Goal: Task Accomplishment & Management: Complete application form

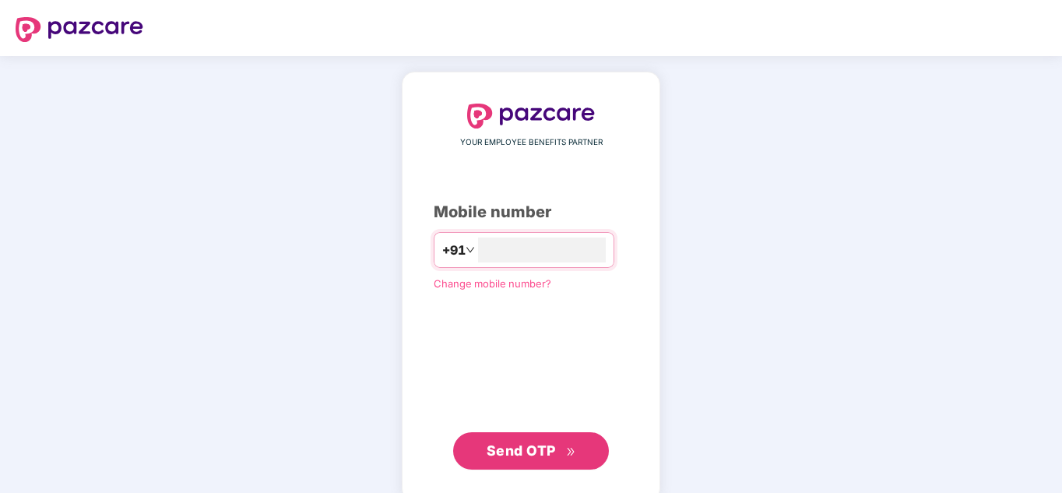
type input "**********"
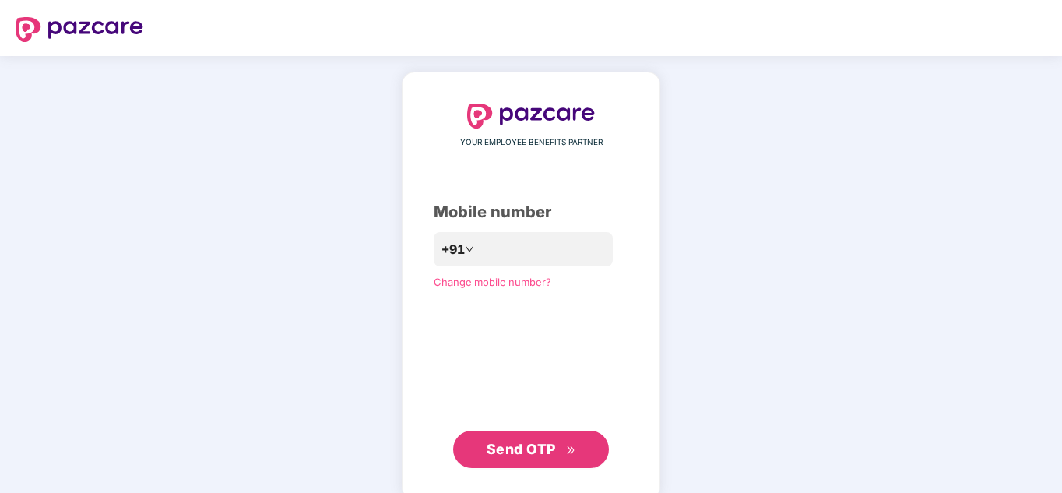
click at [484, 449] on button "Send OTP" at bounding box center [531, 449] width 156 height 37
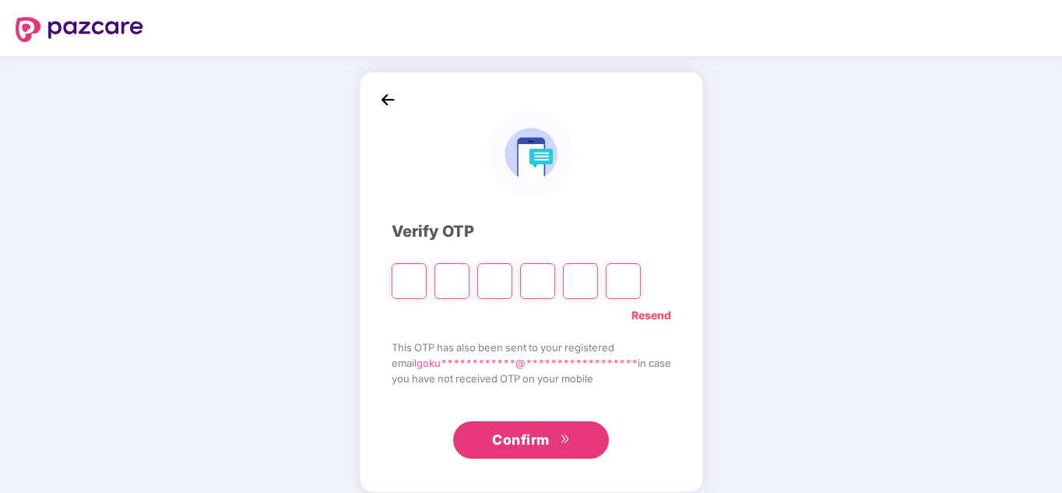
type input "*"
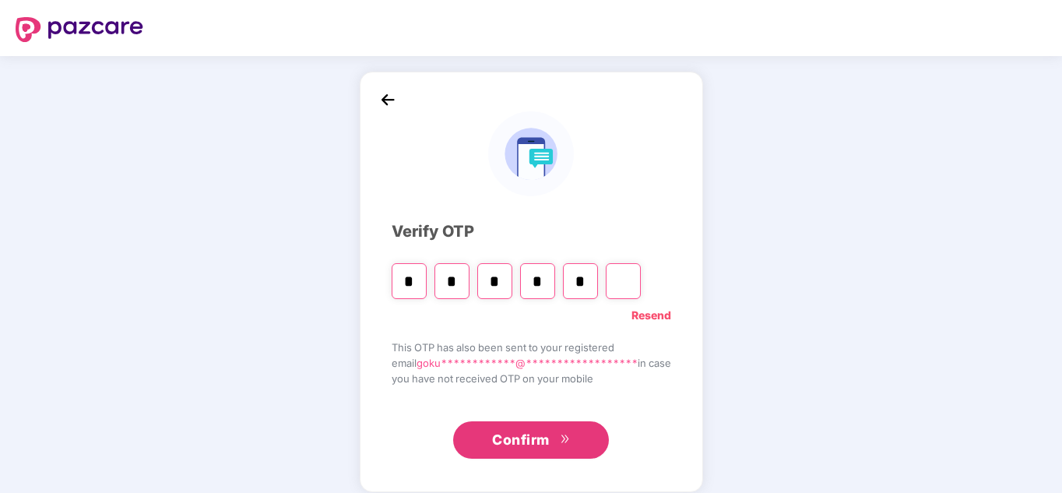
type input "*"
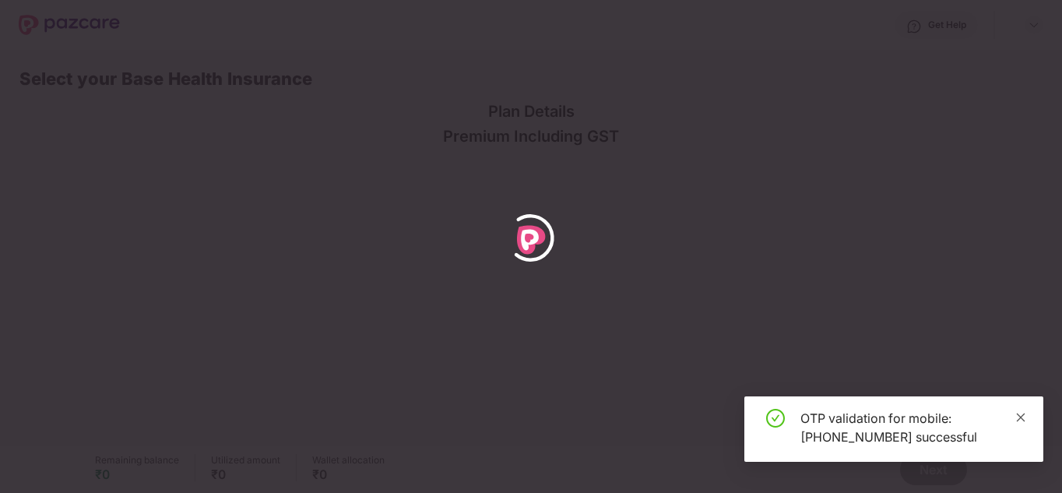
click at [1020, 418] on icon "close" at bounding box center [1021, 417] width 9 height 9
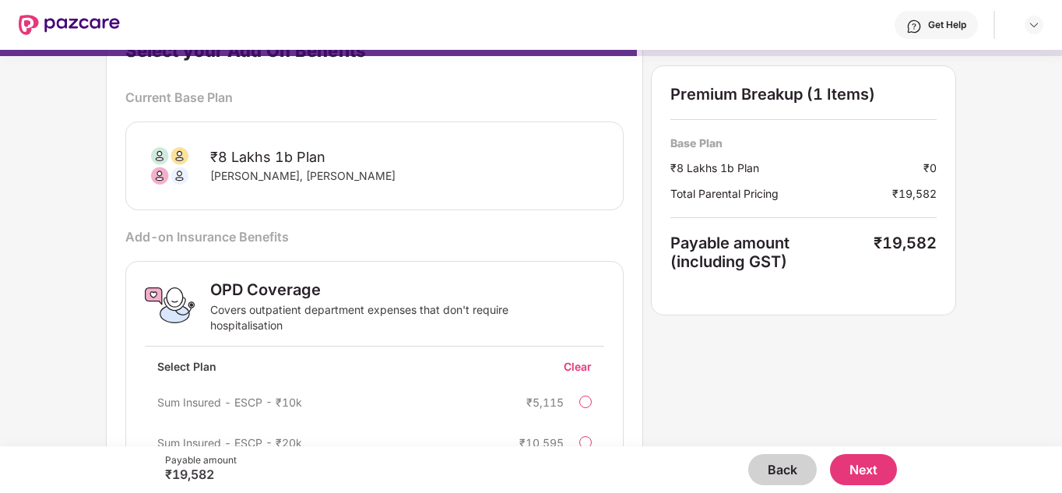
scroll to position [43, 0]
click at [347, 202] on div "₹8 Lakhs 1b Plan [PERSON_NAME], [GEOGRAPHIC_DATA][PERSON_NAME][GEOGRAPHIC_DATA]" at bounding box center [374, 166] width 498 height 89
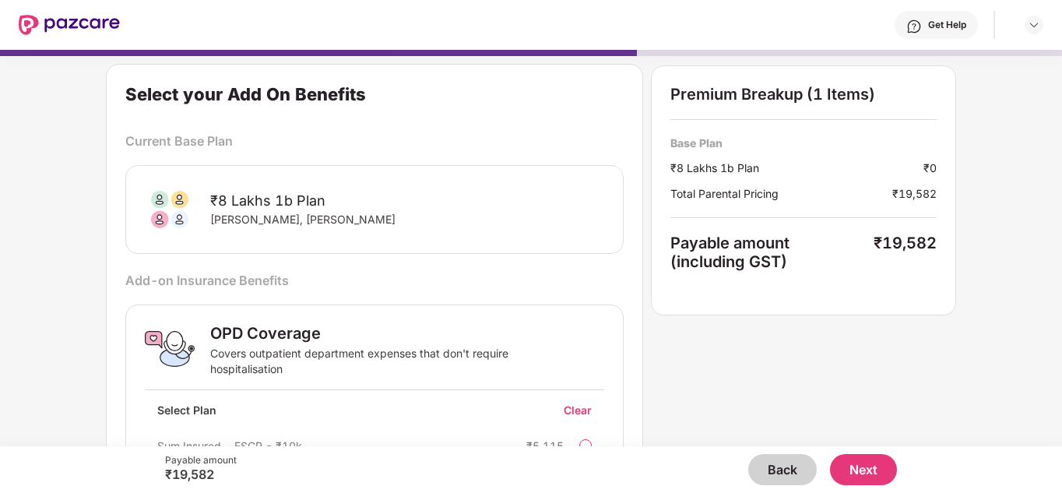
click at [866, 462] on button "Next" at bounding box center [863, 469] width 67 height 31
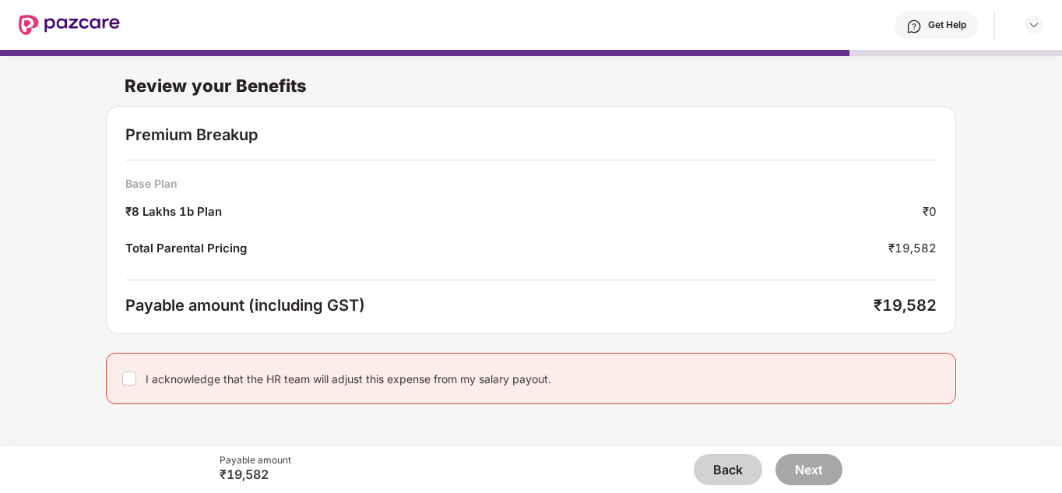
click at [712, 482] on button "Back" at bounding box center [728, 469] width 69 height 31
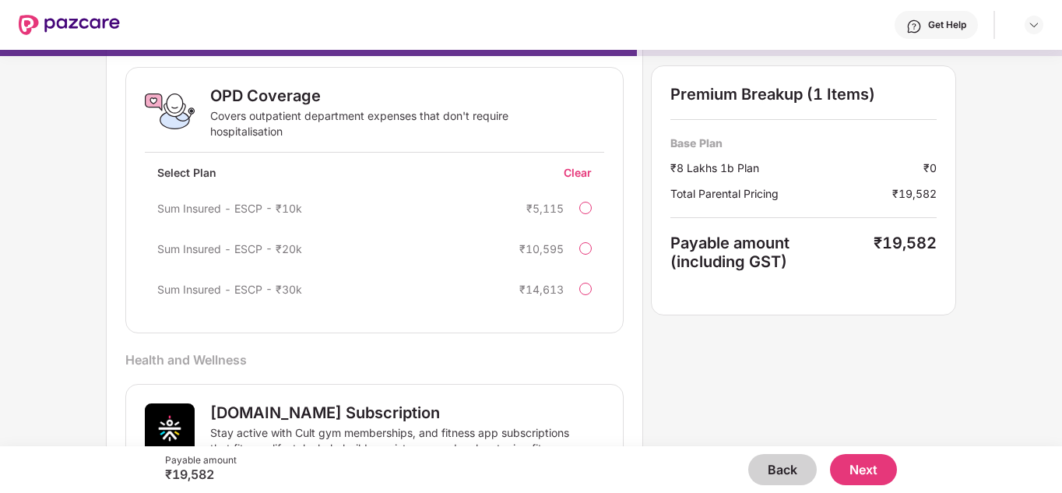
scroll to position [617, 0]
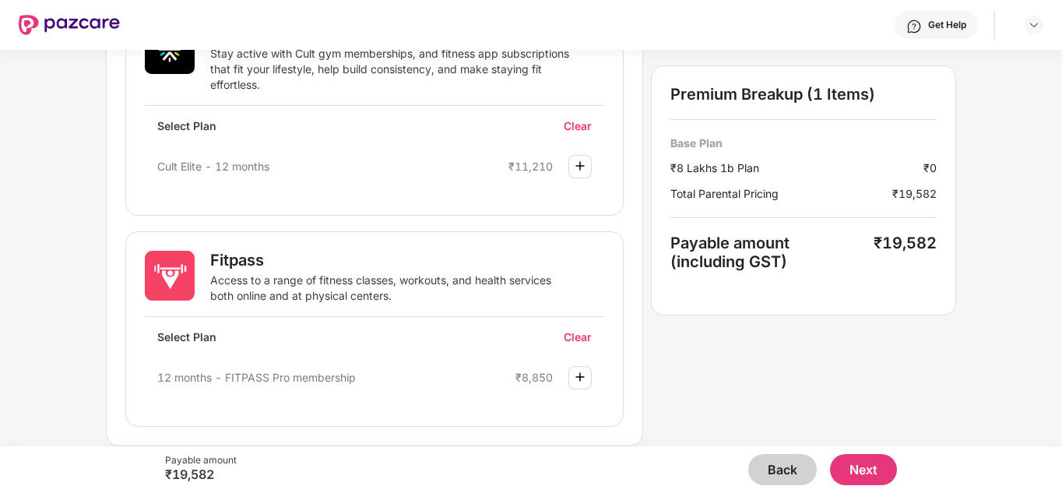
click at [779, 459] on button "Back" at bounding box center [782, 469] width 69 height 31
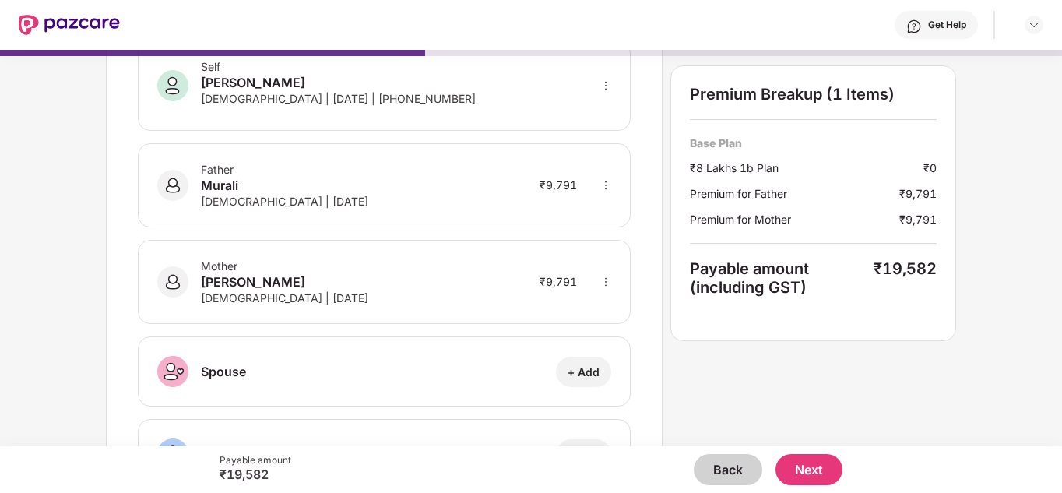
scroll to position [93, 0]
click at [720, 466] on button "Back" at bounding box center [728, 469] width 69 height 31
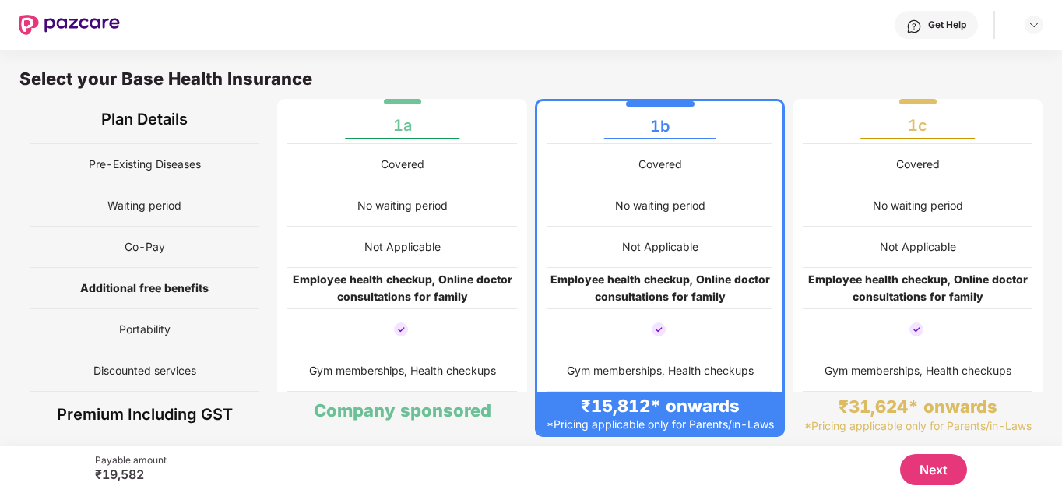
scroll to position [8, 0]
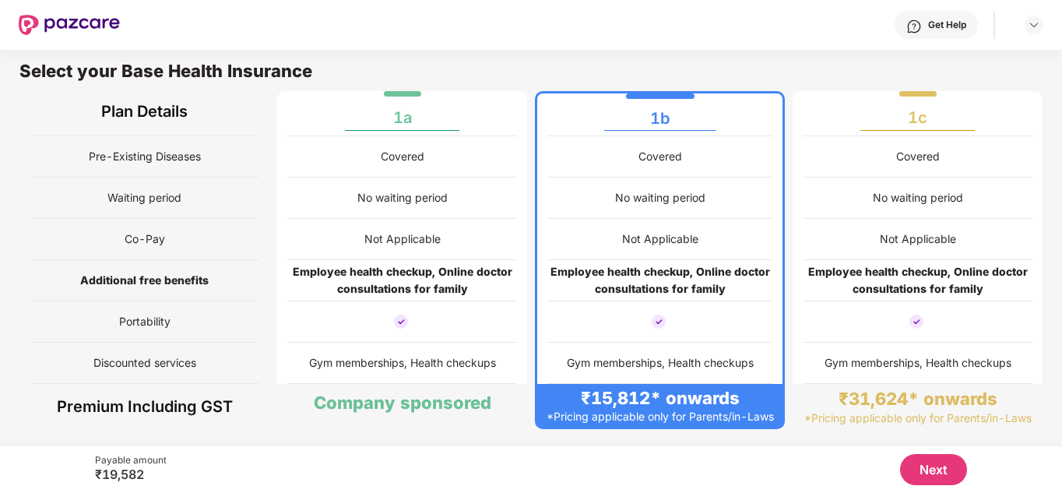
click at [926, 34] on div "Get Help" at bounding box center [936, 25] width 83 height 28
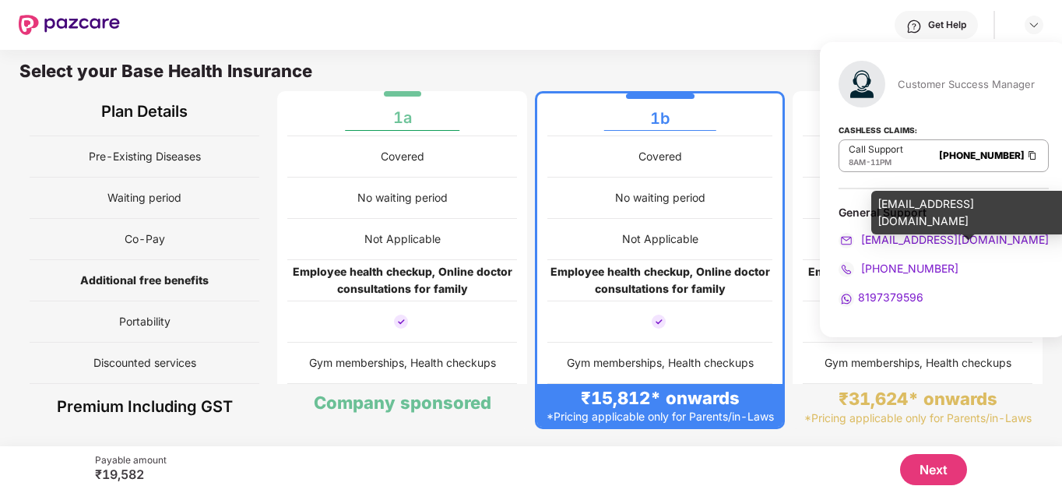
click at [920, 238] on span "[EMAIL_ADDRESS][DOMAIN_NAME]" at bounding box center [953, 239] width 191 height 13
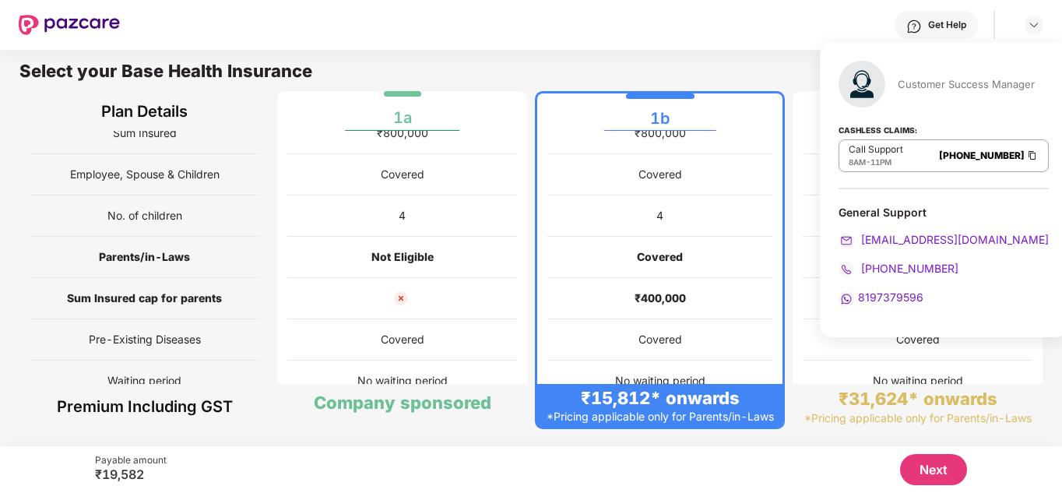
scroll to position [0, 0]
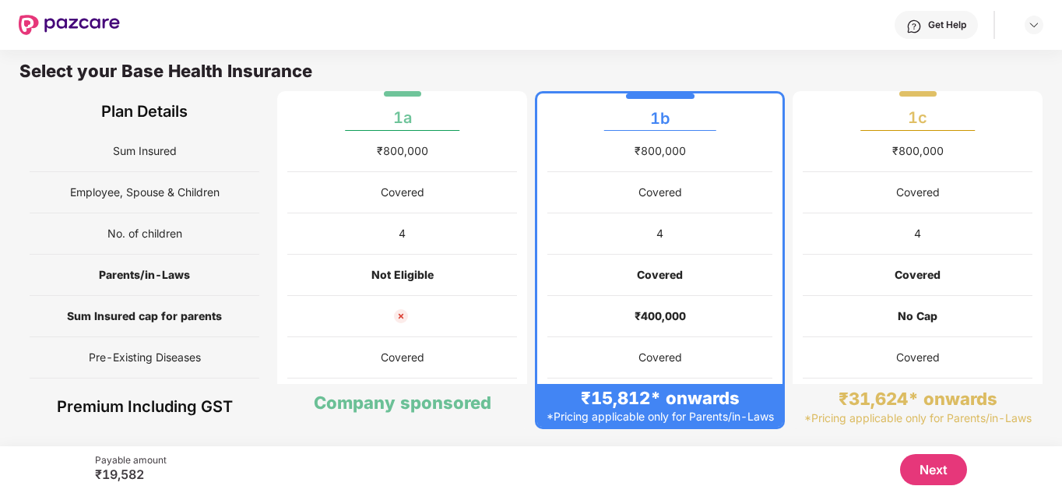
click at [615, 284] on div "Covered" at bounding box center [659, 275] width 225 height 41
click at [941, 454] on button "Next" at bounding box center [933, 469] width 67 height 31
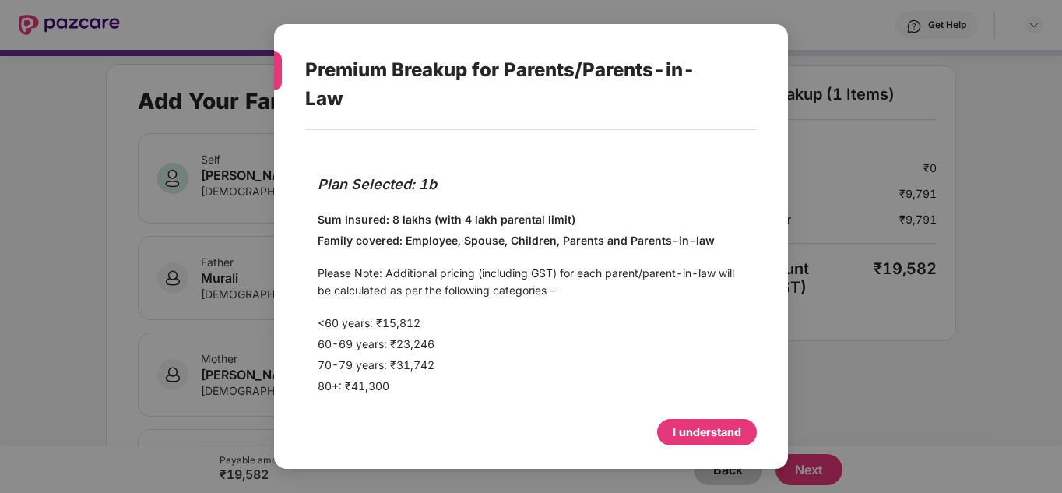
click at [556, 312] on div "Plan Selected: 1b Sum Insured: 8 lakhs (with 4 lakh parental limit) Family cove…" at bounding box center [531, 286] width 452 height 250
click at [690, 442] on div "I understand" at bounding box center [707, 432] width 100 height 26
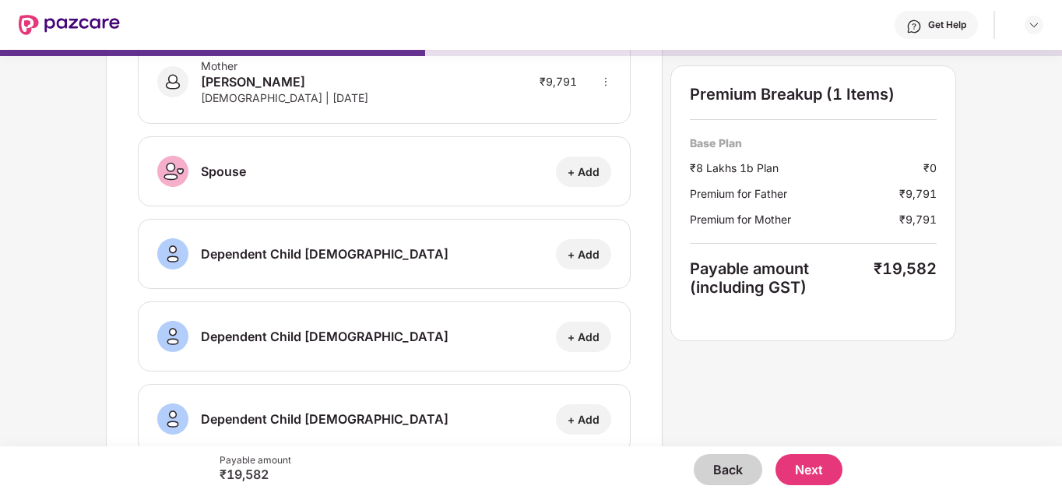
scroll to position [298, 0]
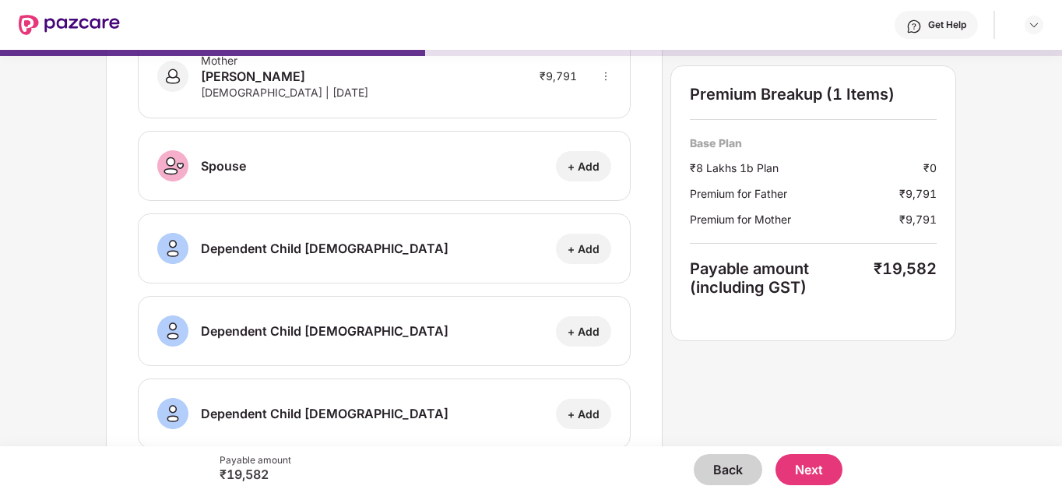
click at [798, 472] on button "Next" at bounding box center [809, 469] width 67 height 31
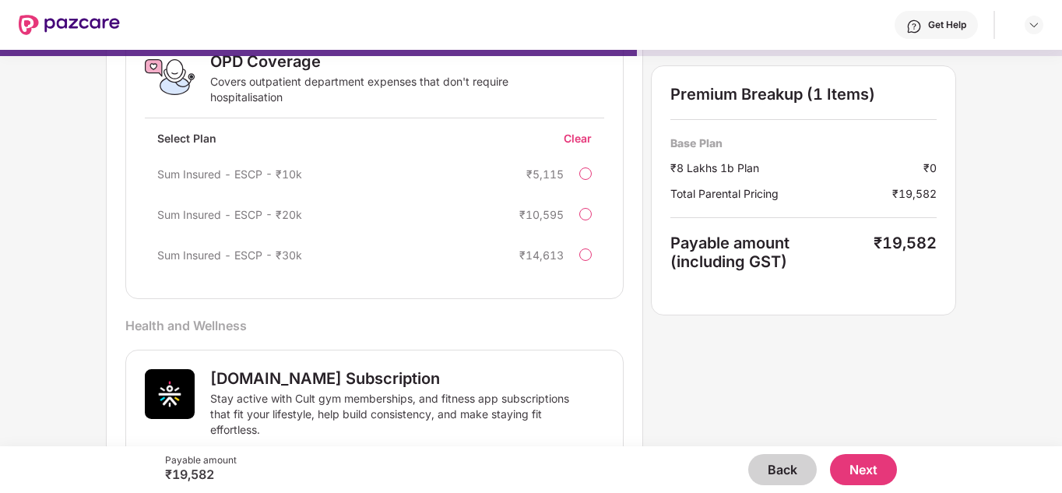
click at [594, 172] on div "Sum Insured - ESCP - ₹10k ₹5,115" at bounding box center [374, 173] width 459 height 31
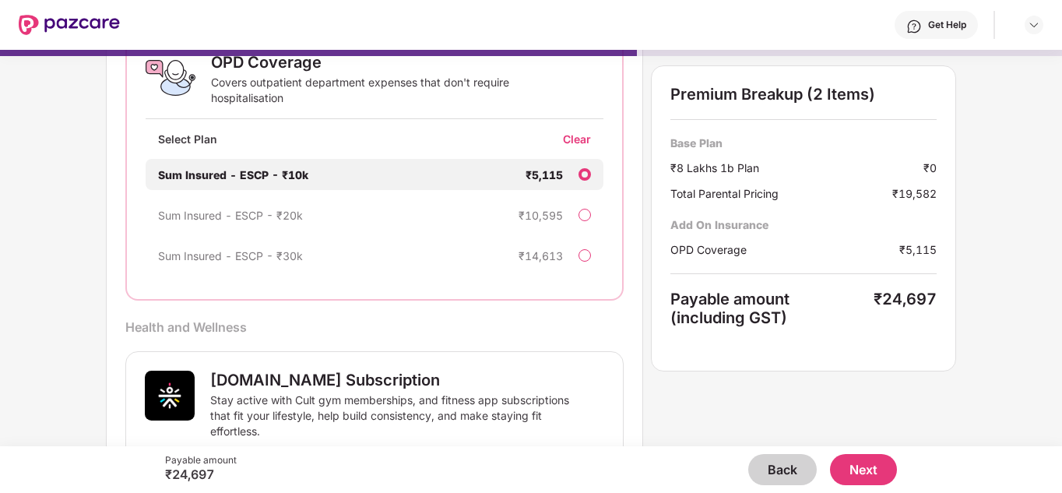
scroll to position [273, 0]
click at [594, 172] on div "Sum Insured - ESCP - ₹10k ₹5,115" at bounding box center [374, 173] width 457 height 31
click at [574, 146] on div "Select Plan Clear" at bounding box center [374, 144] width 457 height 27
click at [573, 139] on div "Clear" at bounding box center [583, 138] width 40 height 15
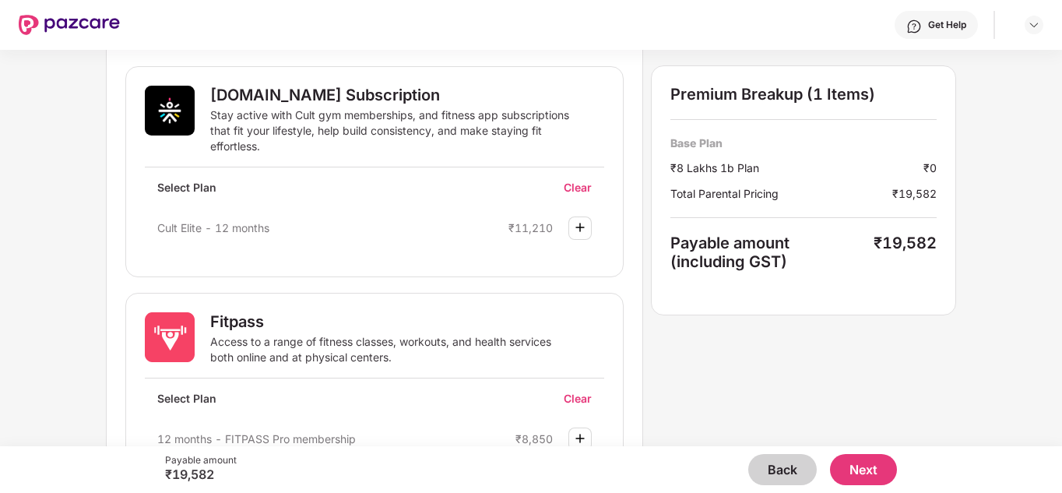
scroll to position [617, 0]
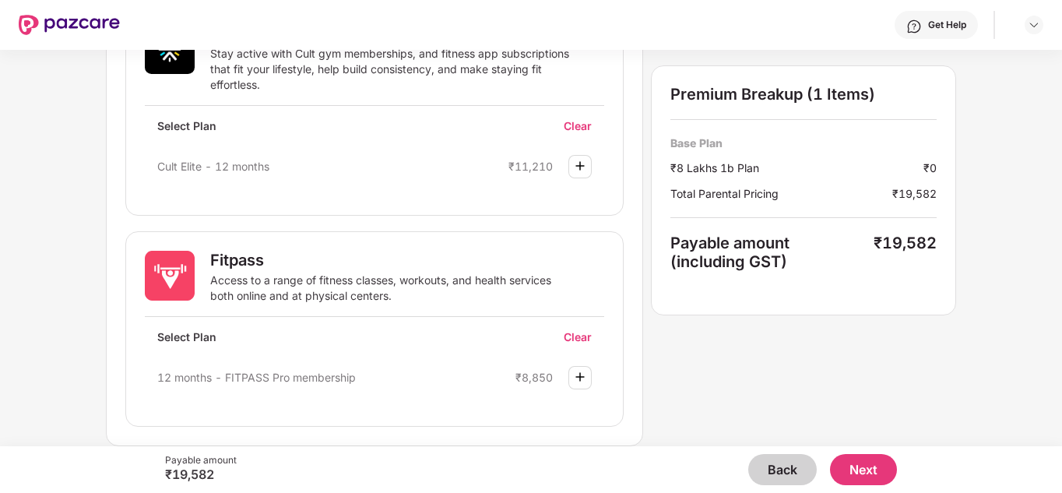
click at [874, 467] on button "Next" at bounding box center [863, 469] width 67 height 31
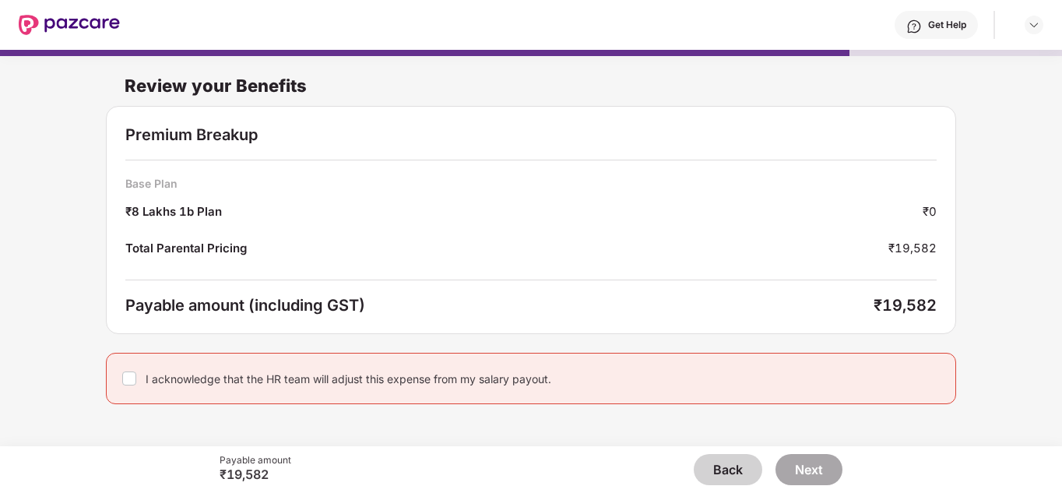
click at [502, 392] on div "I acknowledge that the HR team will adjust this expense from my salary payout." at bounding box center [531, 378] width 850 height 51
click at [134, 365] on div "I acknowledge that the HR team will adjust this expense from my salary payout." at bounding box center [531, 378] width 850 height 51
click at [822, 467] on button "Next" at bounding box center [809, 469] width 67 height 31
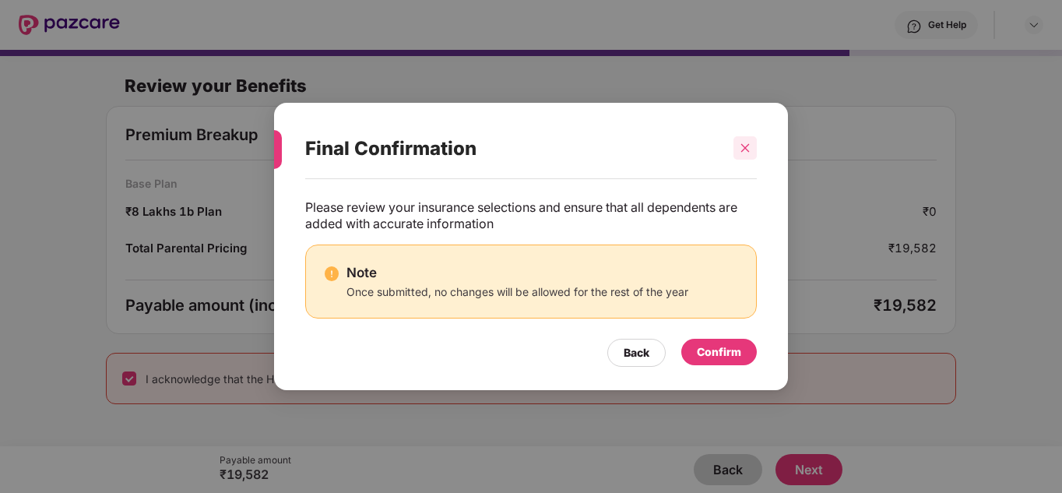
click at [755, 143] on div at bounding box center [745, 147] width 23 height 23
